Goal: Find specific fact: Find specific fact

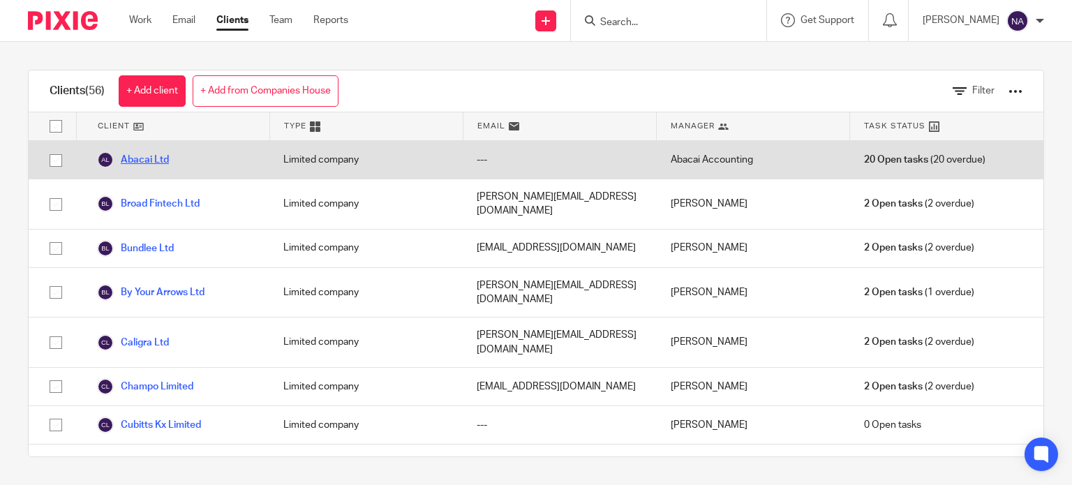
click at [168, 156] on link "Abacai Ltd" at bounding box center [133, 159] width 72 height 17
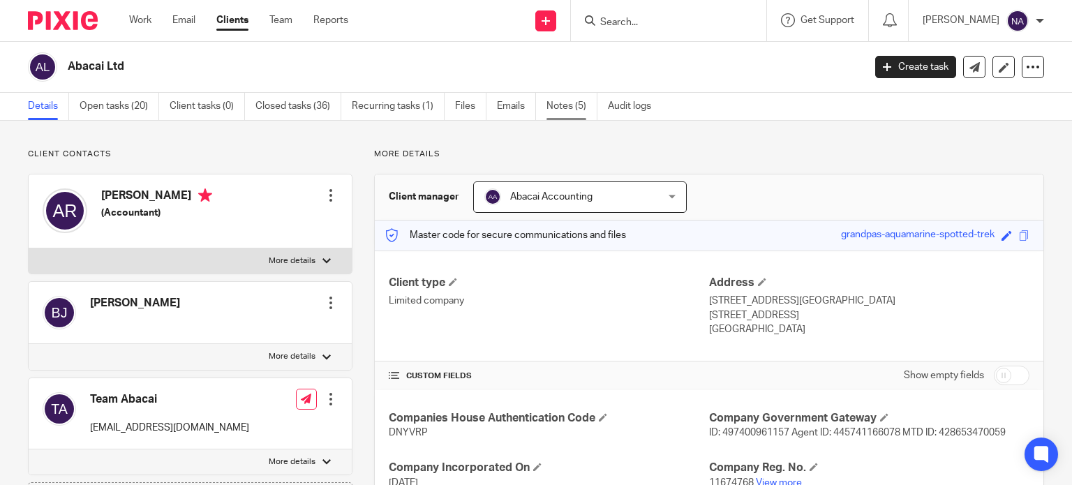
click at [553, 110] on link "Notes (5)" at bounding box center [572, 106] width 51 height 27
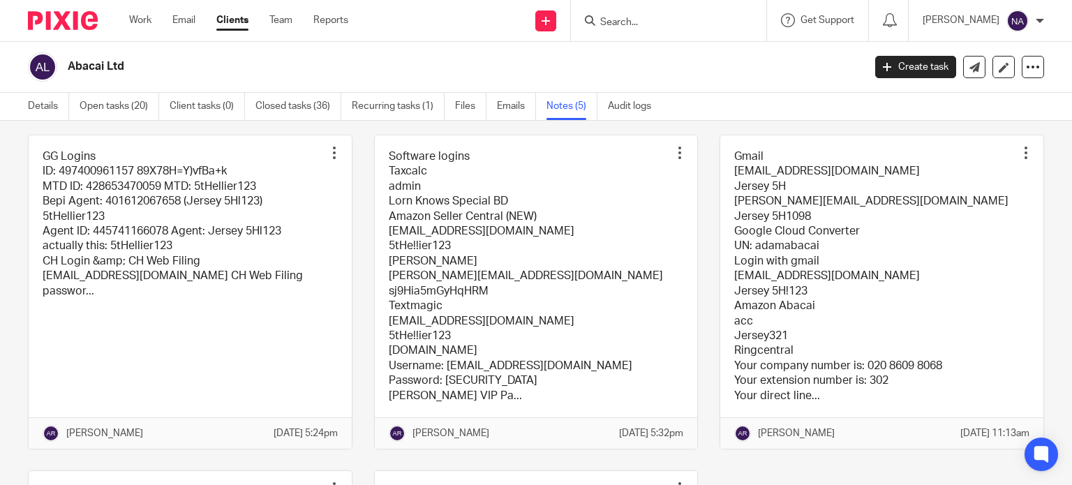
scroll to position [67, 0]
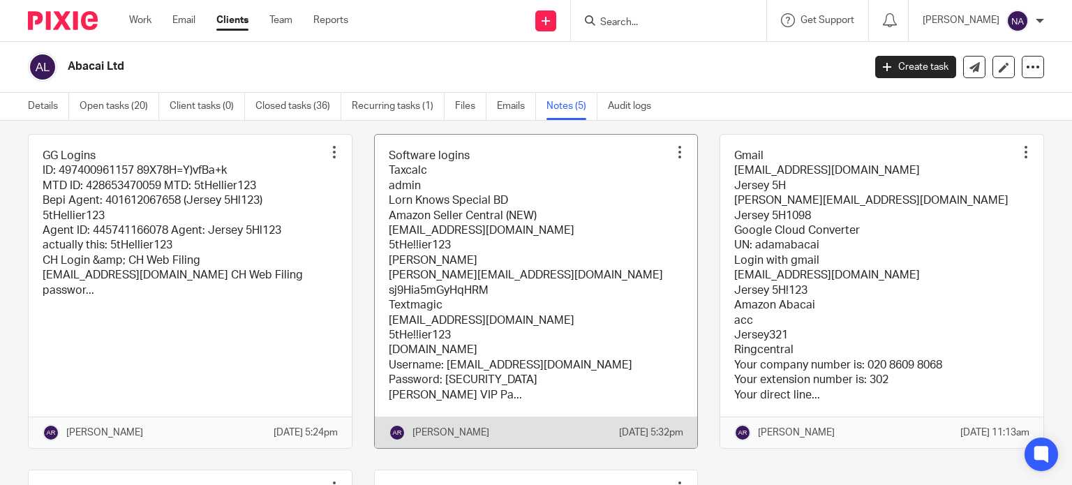
click at [514, 237] on link at bounding box center [536, 291] width 323 height 313
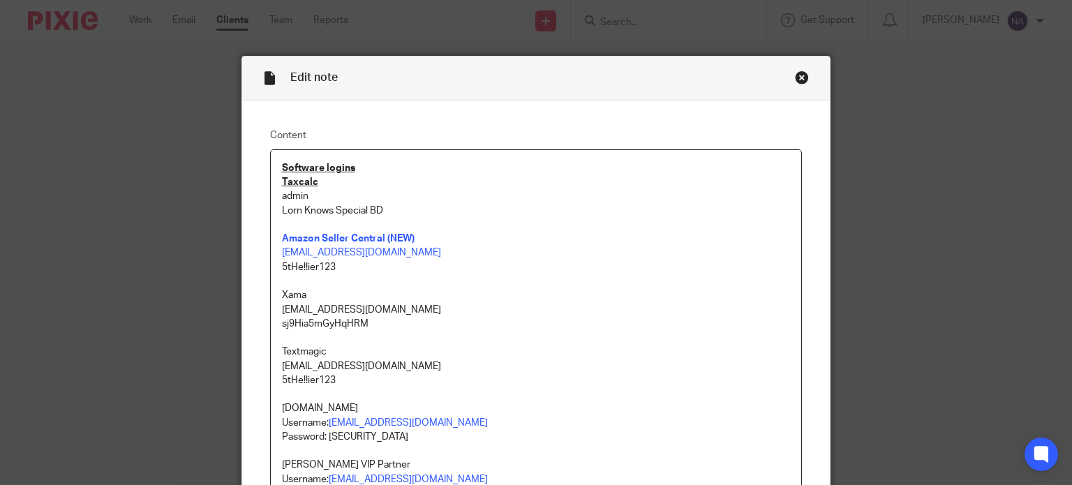
click at [795, 83] on div "Close this dialog window" at bounding box center [802, 78] width 14 height 14
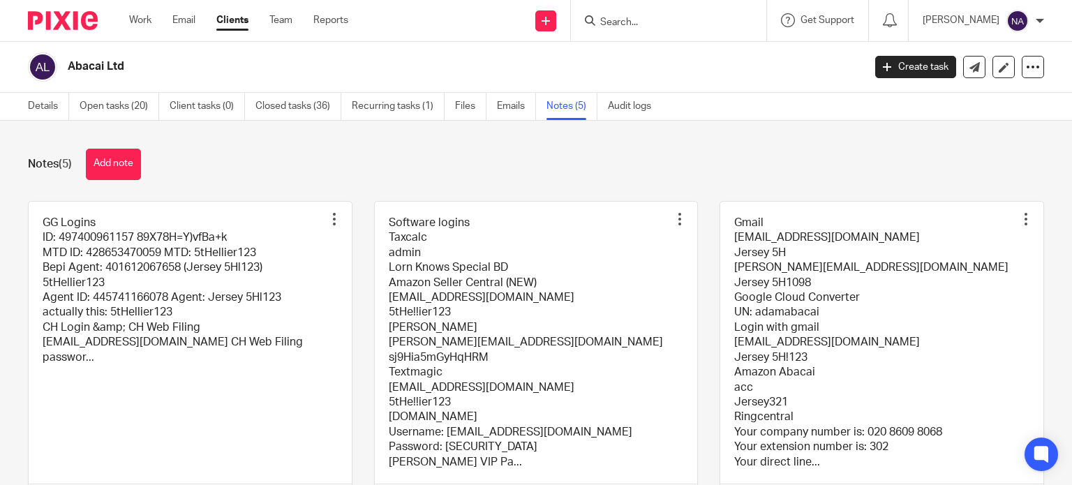
click at [836, 354] on link at bounding box center [881, 358] width 323 height 313
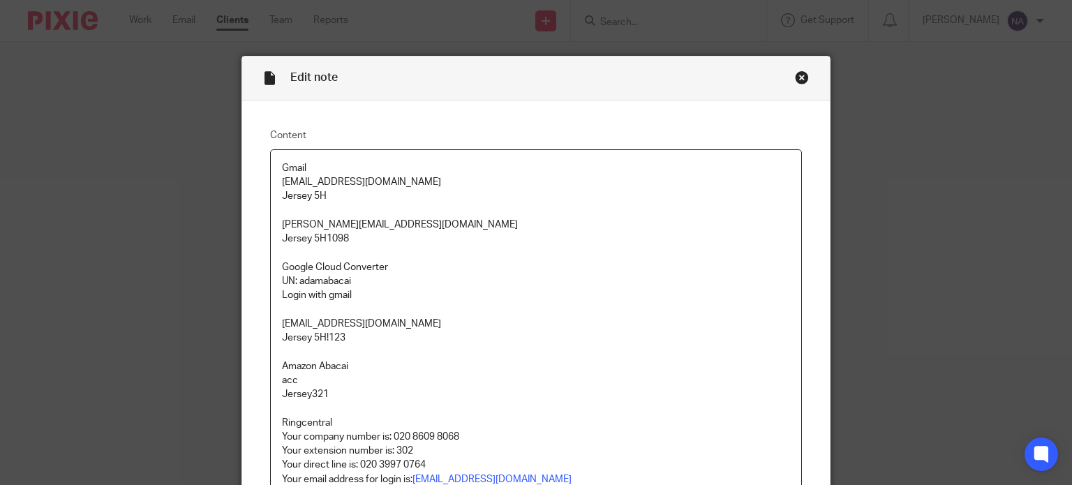
click at [795, 71] on div "Close this dialog window" at bounding box center [802, 78] width 14 height 14
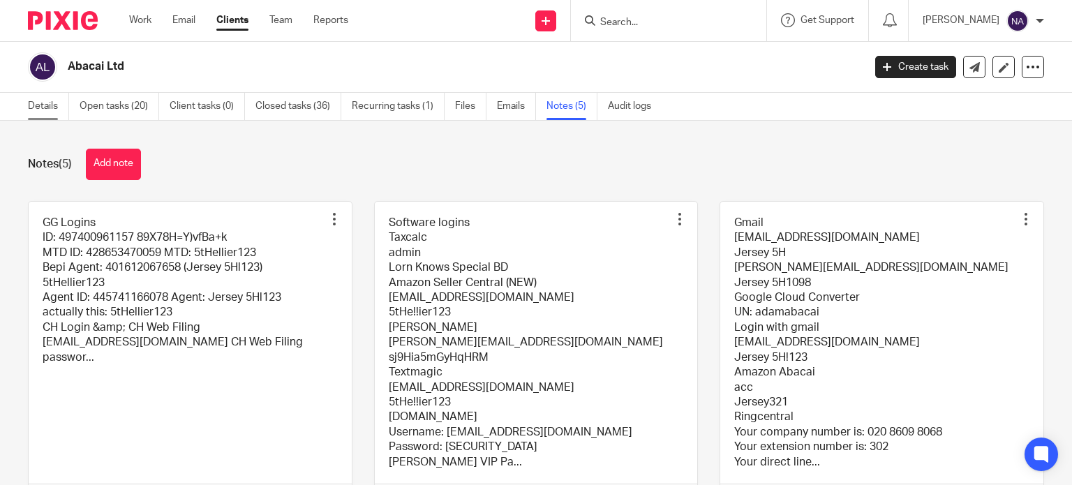
click at [47, 101] on link "Details" at bounding box center [48, 106] width 41 height 27
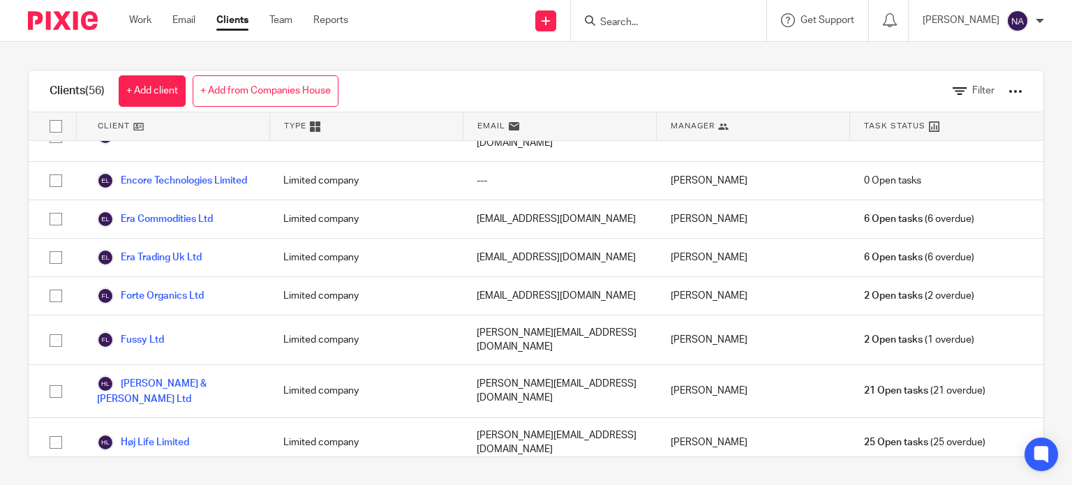
scroll to position [628, 0]
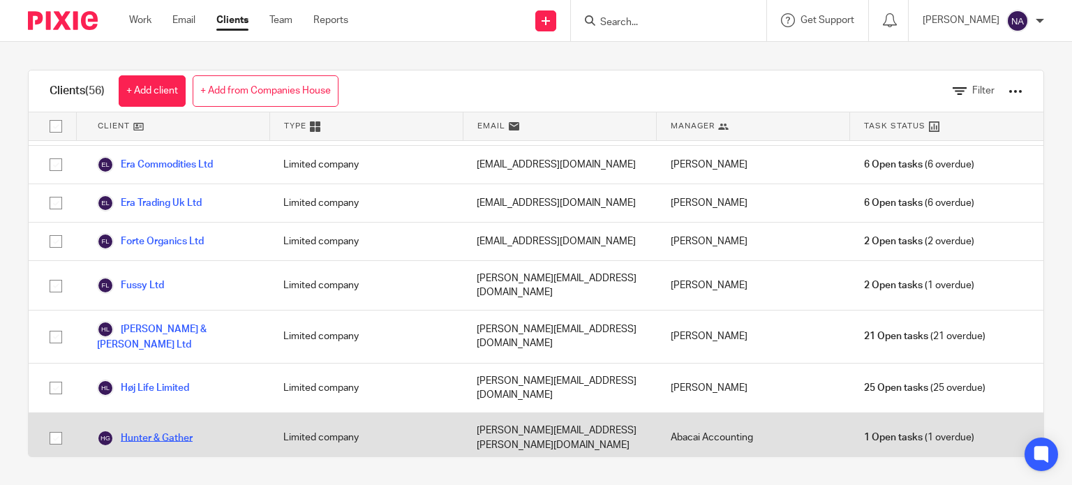
click at [168, 430] on link "Hunter & Gather" at bounding box center [145, 438] width 96 height 17
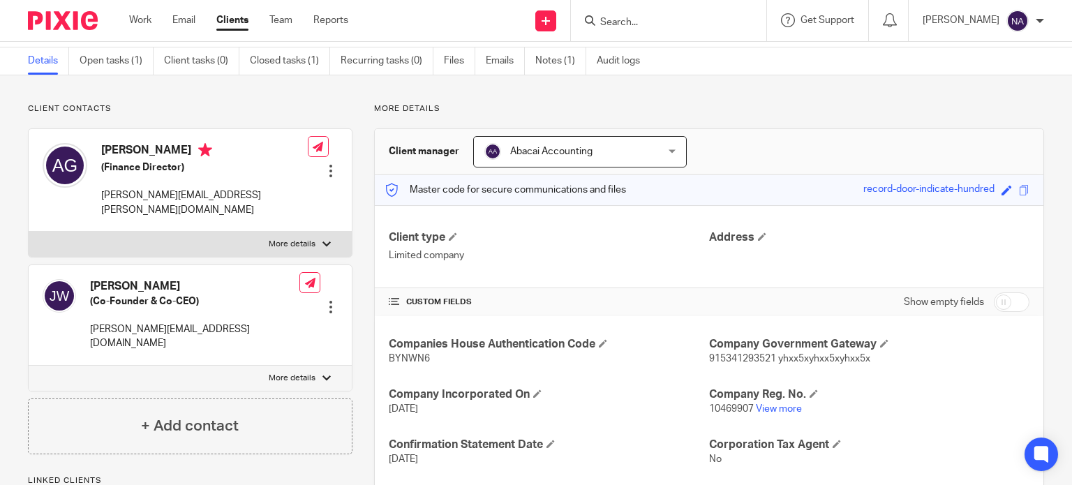
scroll to position [70, 0]
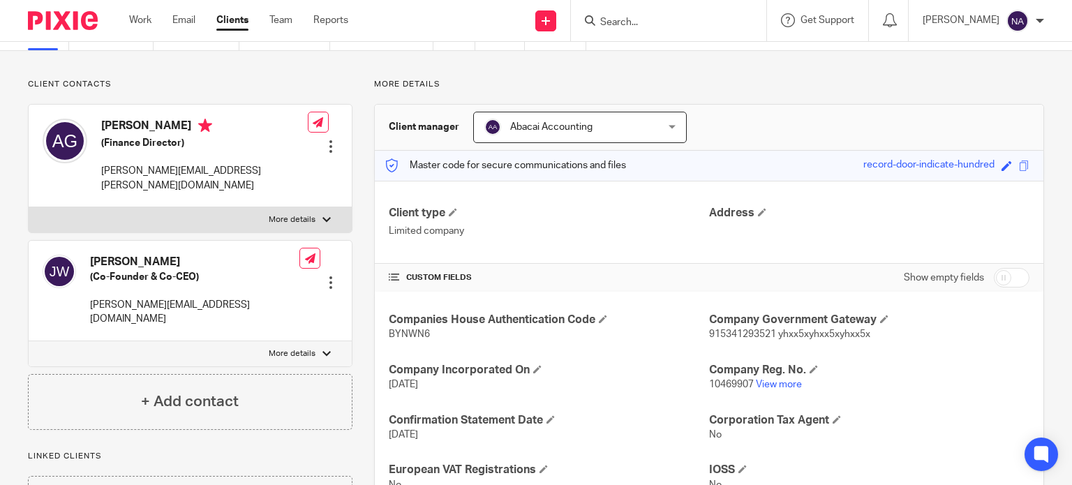
click at [741, 334] on span "915341293521 yhxx5xyhxx5xyhxx5x" at bounding box center [789, 334] width 161 height 10
copy span "915341293521"
click at [815, 338] on span "915341293521 yhxx5xyhxx5xyhxx5x" at bounding box center [789, 334] width 161 height 10
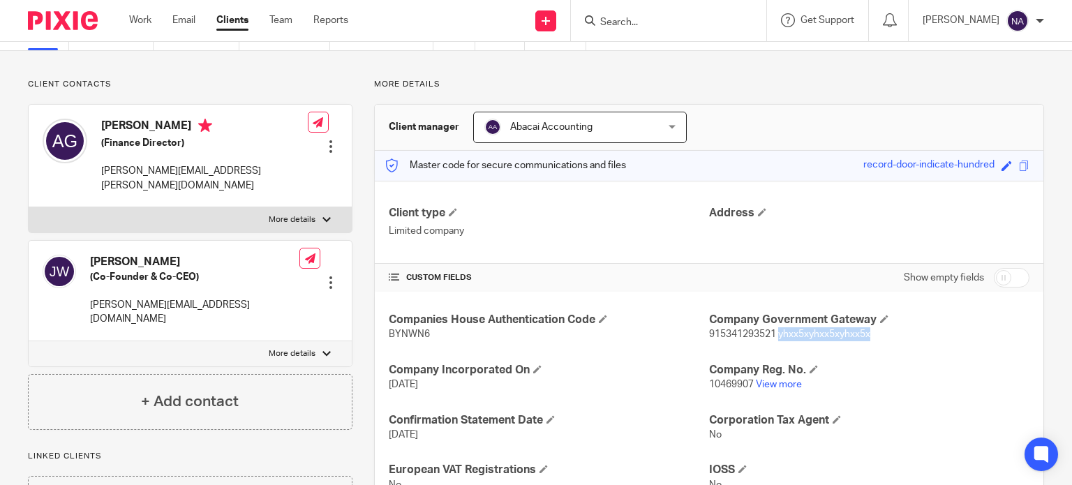
copy span "yhxx5xyhxx5xyhxx5x"
drag, startPoint x: 0, startPoint y: 281, endPoint x: 22, endPoint y: 246, distance: 40.9
click at [0, 281] on div "Client contacts [PERSON_NAME] (Finance Director) [PERSON_NAME][EMAIL_ADDRESS][P…" at bounding box center [536, 421] width 1072 height 741
drag, startPoint x: 702, startPoint y: 334, endPoint x: 865, endPoint y: 343, distance: 163.6
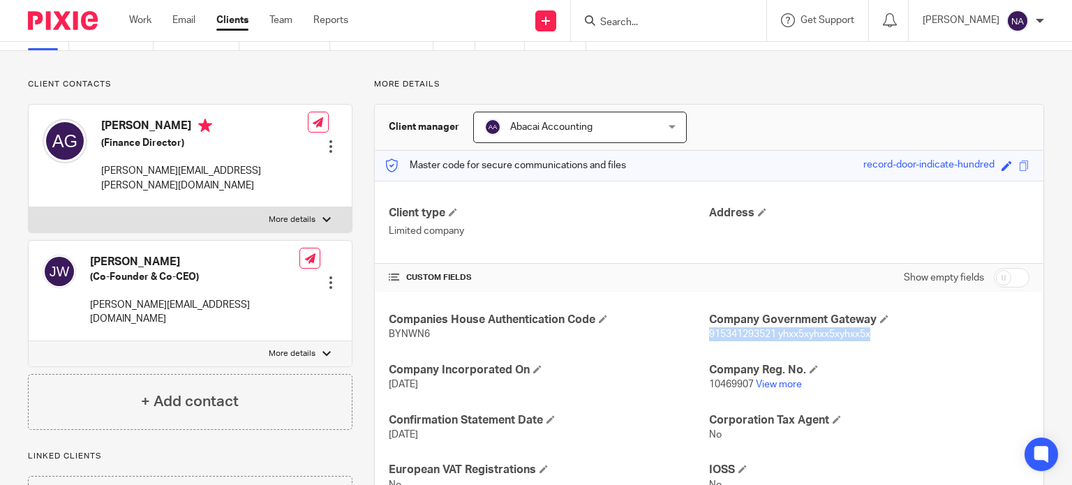
copy span "915341293521 yhxx5xyhxx5xyhxx5x"
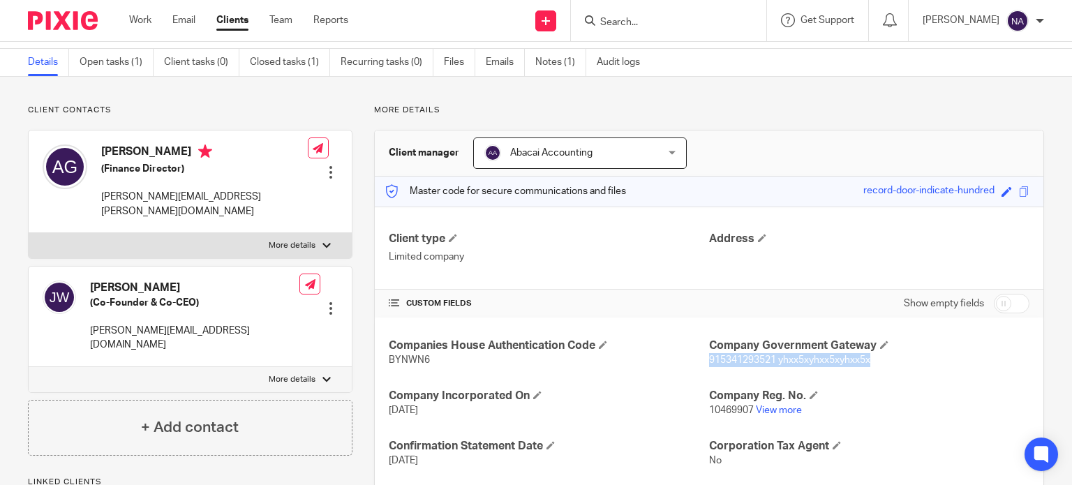
scroll to position [0, 0]
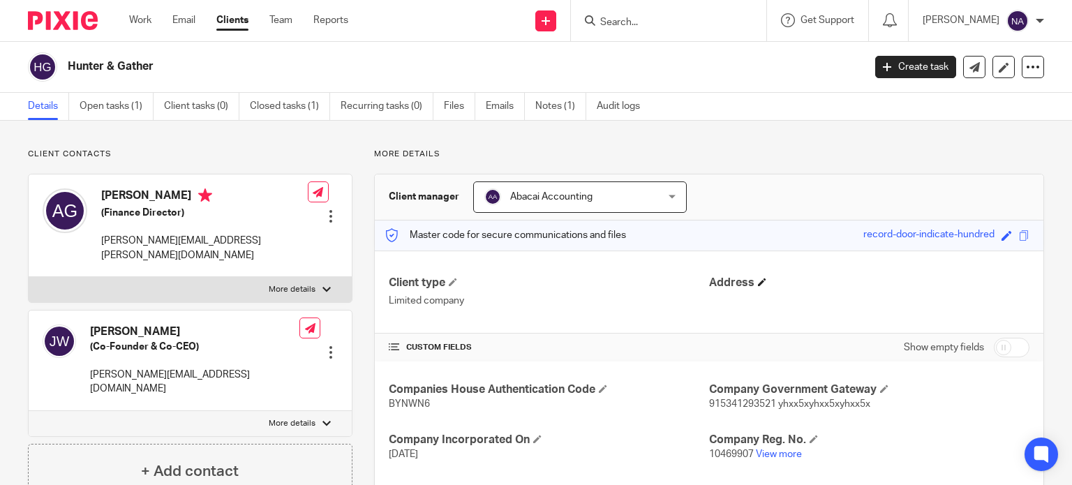
click at [972, 281] on h4 "Address" at bounding box center [869, 283] width 320 height 15
